Goal: Transaction & Acquisition: Subscribe to service/newsletter

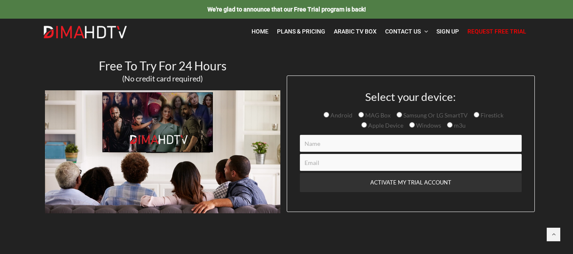
drag, startPoint x: 0, startPoint y: 0, endPoint x: 0, endPoint y: 72, distance: 72.1
click at [0, 72] on section "Free To Try For 24 Hours (No credit card required) Select your device: Android …" at bounding box center [286, 142] width 573 height 194
click at [302, 27] on link "Plans & Pricing" at bounding box center [301, 31] width 57 height 17
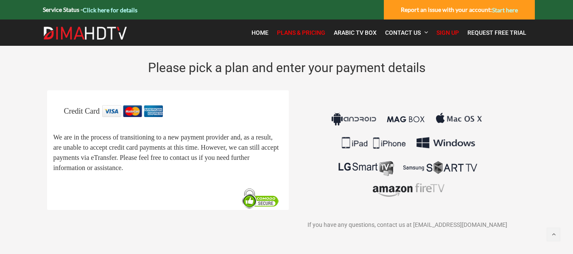
drag, startPoint x: 0, startPoint y: 0, endPoint x: 0, endPoint y: 115, distance: 115.0
click at [0, 115] on div "Credit Card We are in the process of transitioning to a new payment provider an…" at bounding box center [287, 167] width 586 height 154
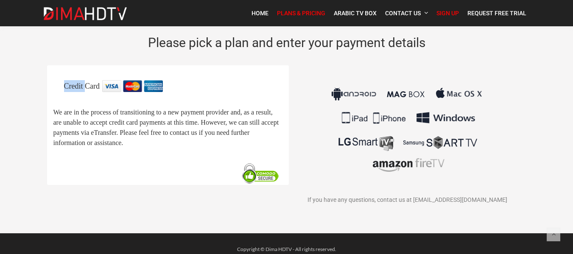
scroll to position [36, 0]
